Goal: Find specific page/section

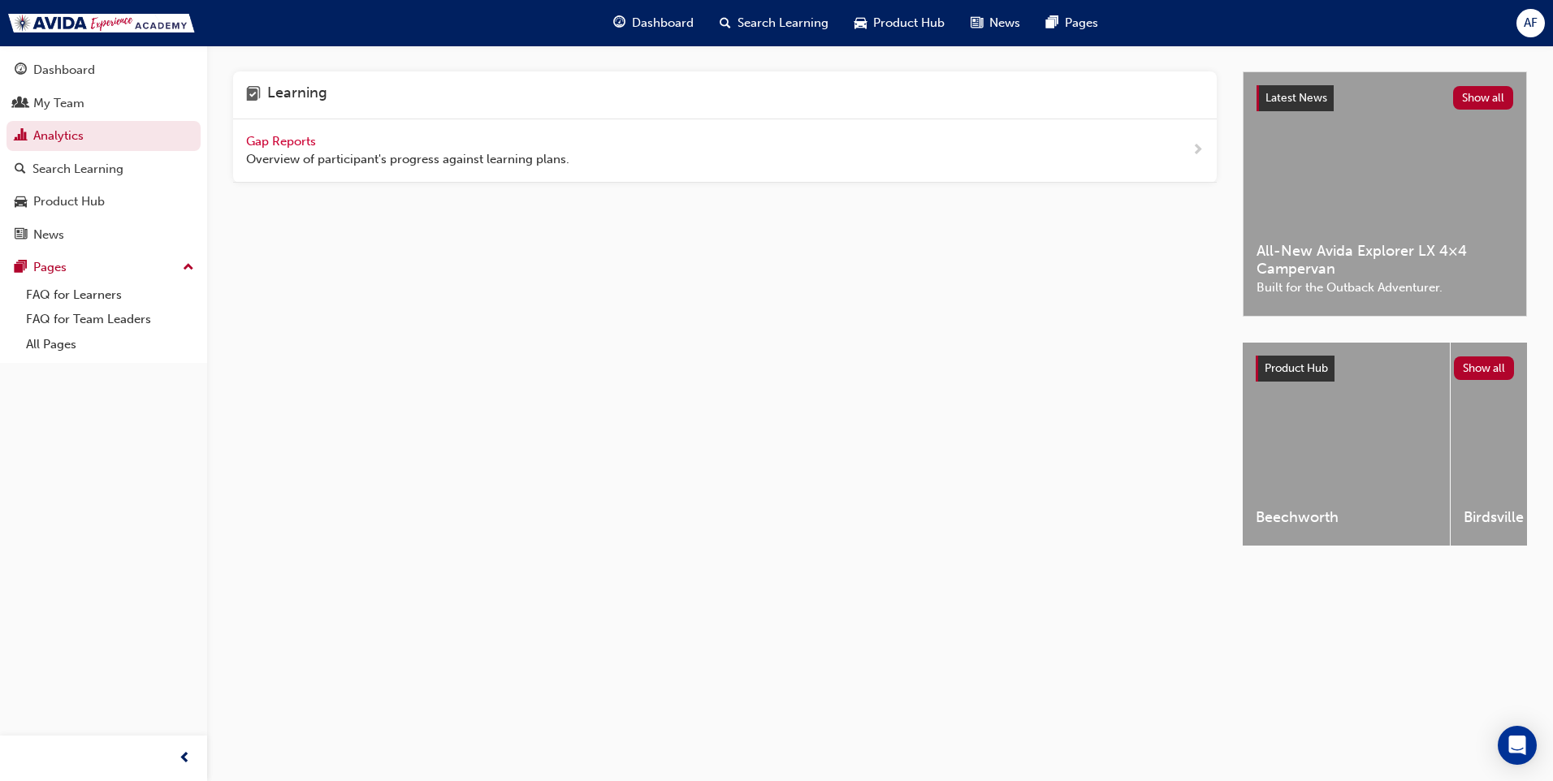
click at [278, 135] on span "Gap Reports" at bounding box center [282, 141] width 73 height 15
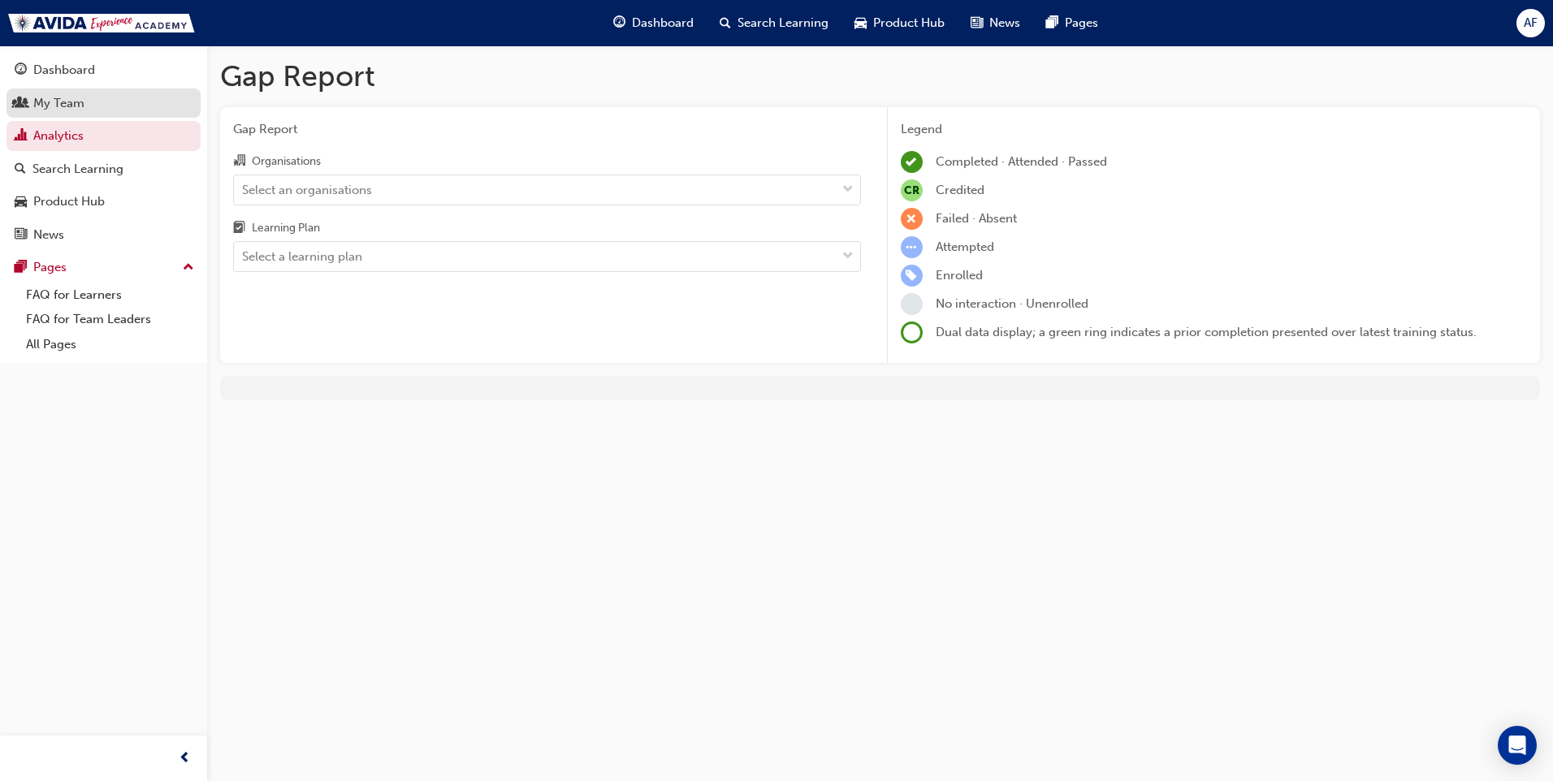
click at [62, 105] on div "My Team" at bounding box center [58, 103] width 51 height 19
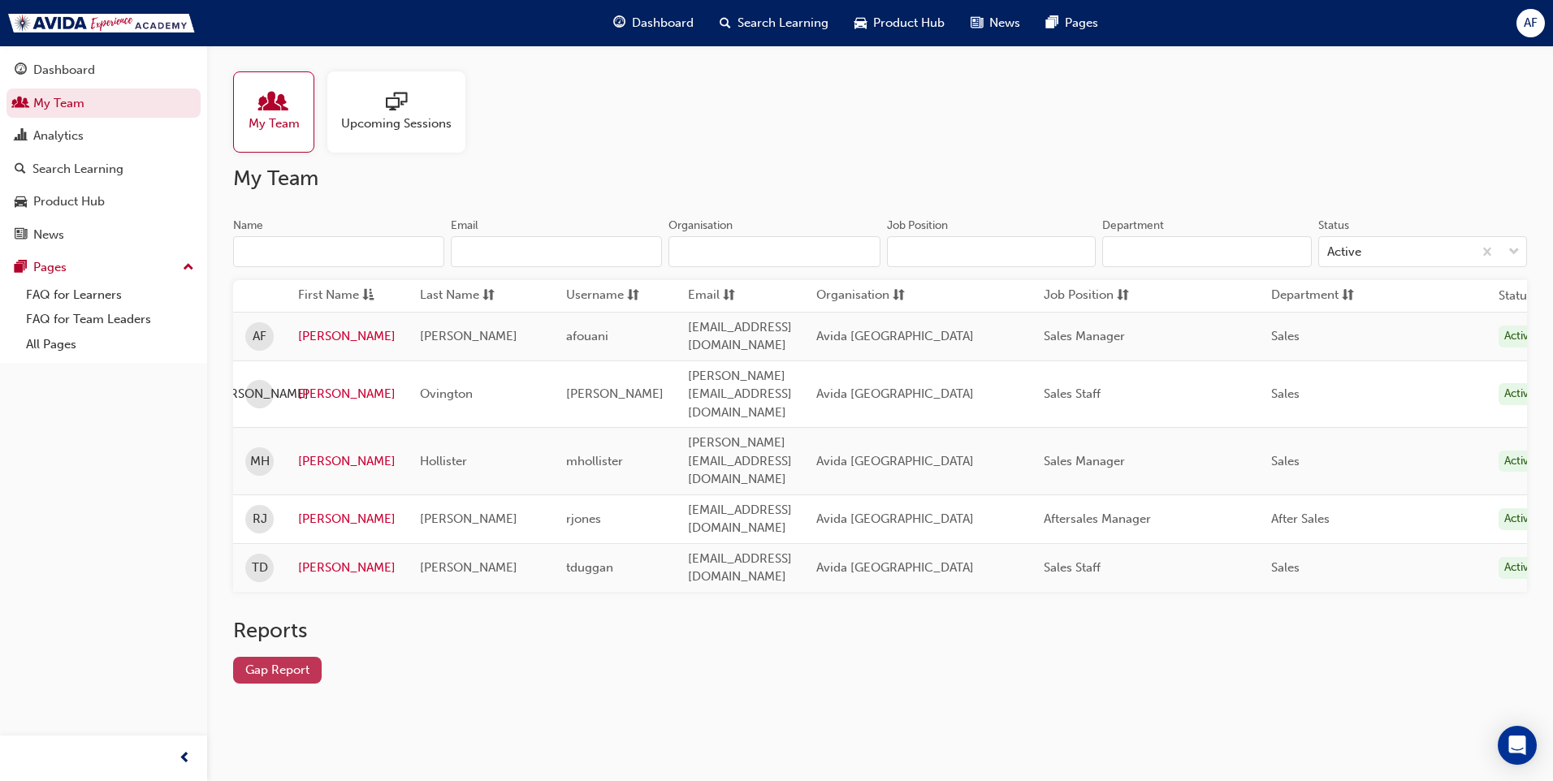
click at [271, 657] on link "Gap Report" at bounding box center [277, 670] width 89 height 27
